Goal: Navigation & Orientation: Find specific page/section

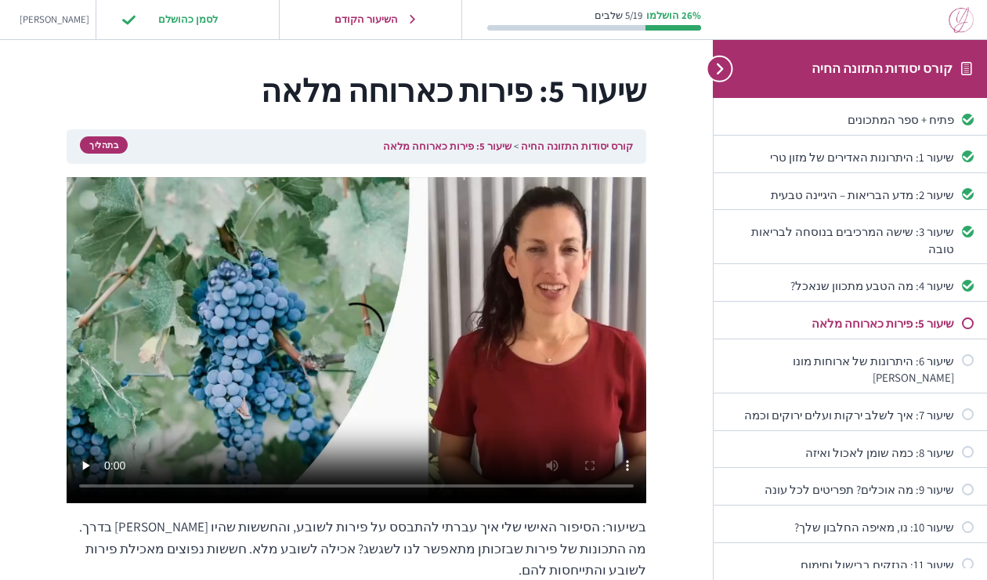
scroll to position [16, 0]
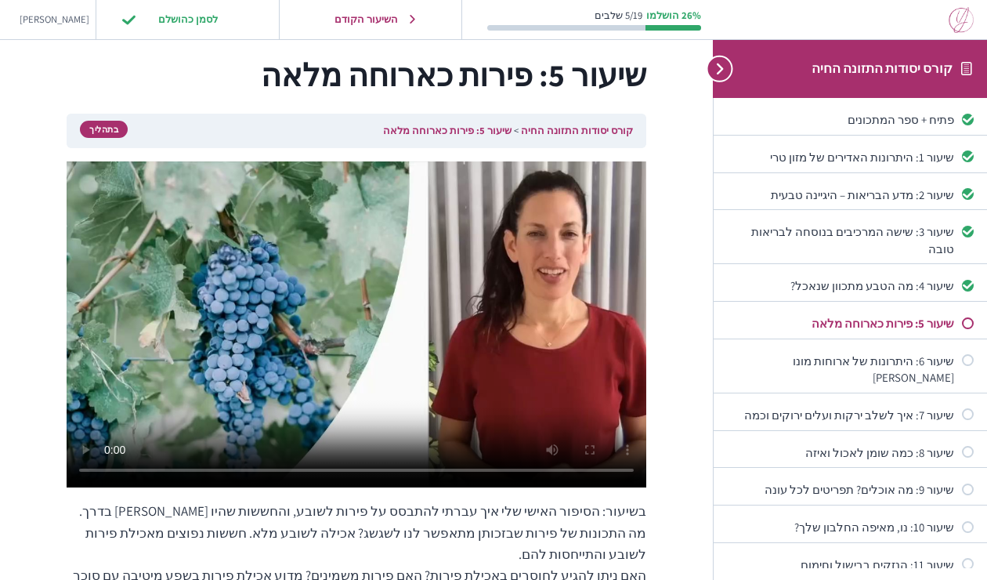
click at [218, 75] on h1 "שיעור 5: פירות כארוחה מלאה" at bounding box center [357, 74] width 580 height 47
